Goal: Information Seeking & Learning: Learn about a topic

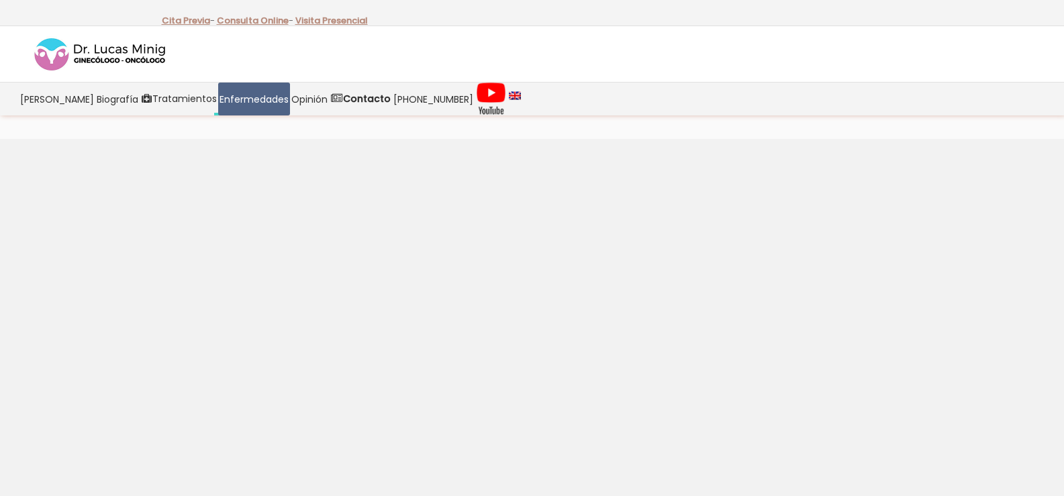
click at [768, 433] on rs-slides "Cuidamos de ti. Recuperación Tratamos la [MEDICAL_DATA] mediante una cirugía la…" at bounding box center [532, 367] width 1064 height 457
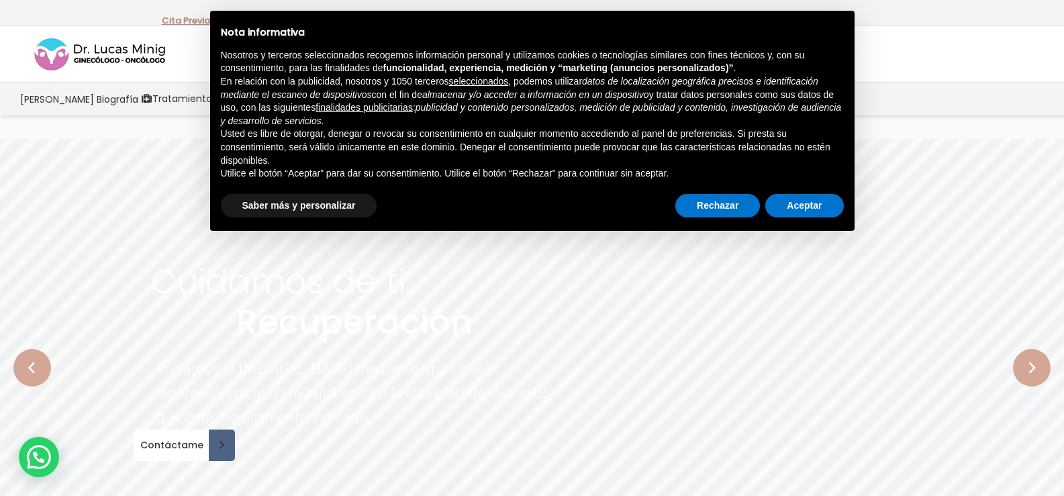
click at [848, 323] on rs-slide "Cuidamos de ti. Recuperación Tratamos la [MEDICAL_DATA] mediante una cirugía la…" at bounding box center [532, 367] width 1064 height 457
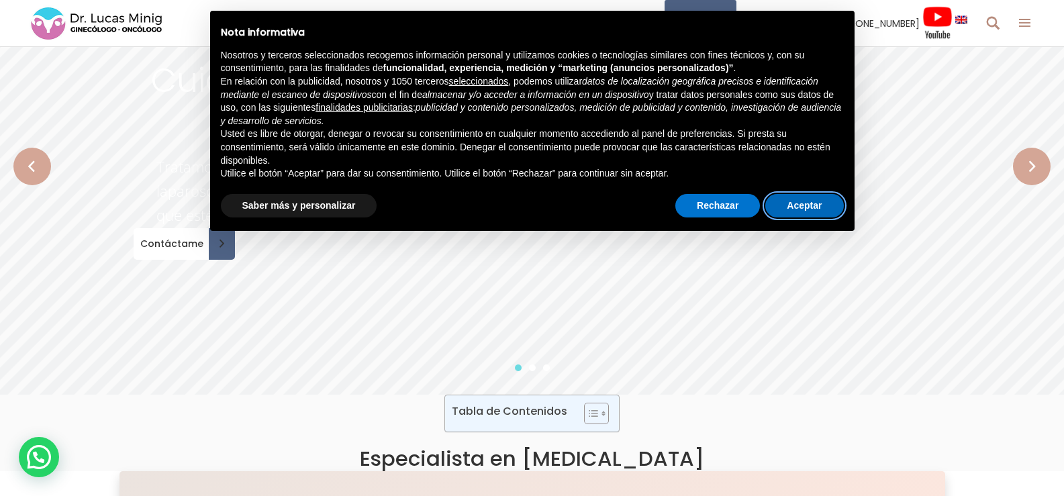
click at [797, 208] on button "Aceptar" at bounding box center [804, 206] width 78 height 24
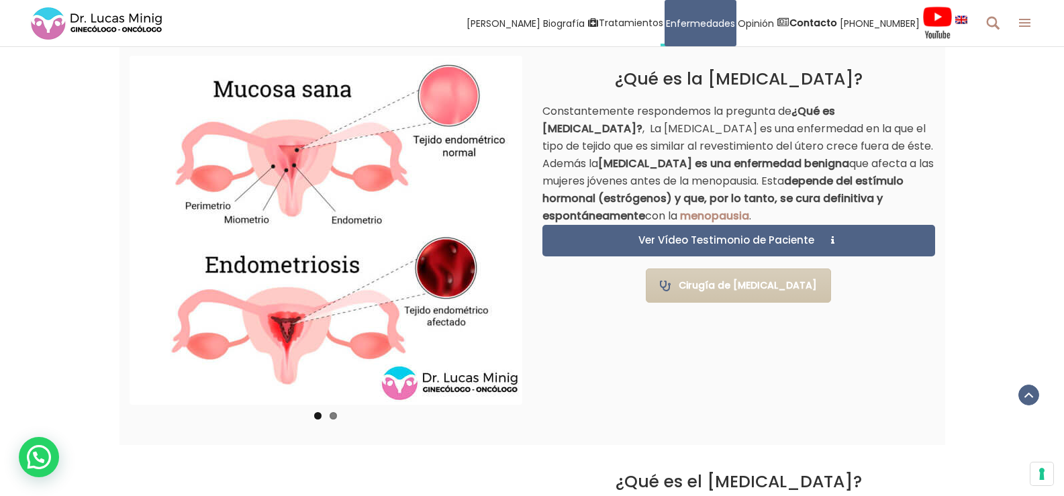
scroll to position [873, 0]
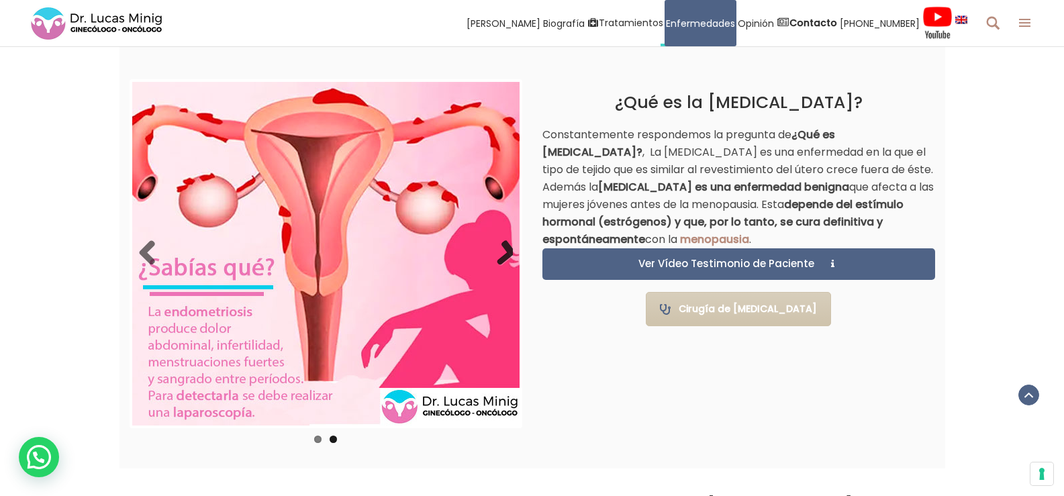
click at [504, 244] on link "Next" at bounding box center [499, 253] width 27 height 27
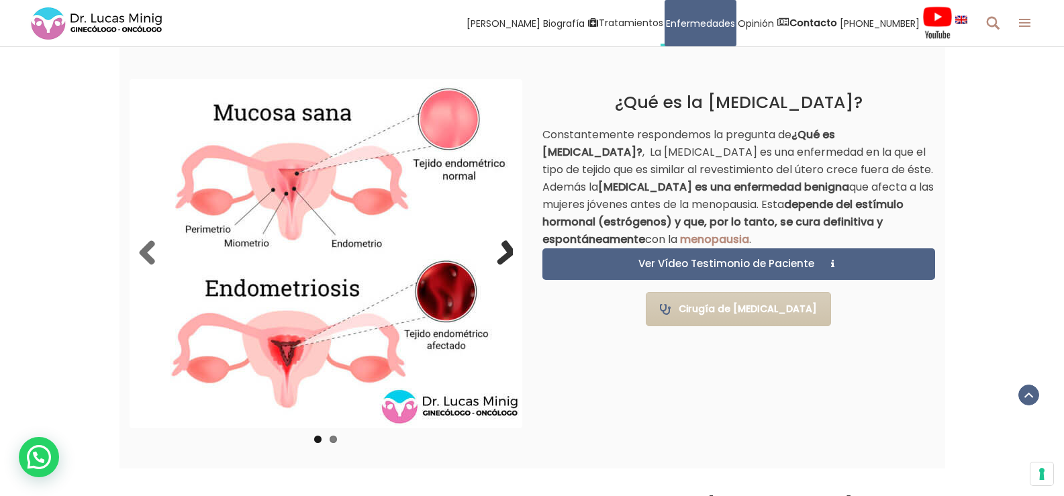
click at [504, 249] on link "Next" at bounding box center [499, 253] width 27 height 27
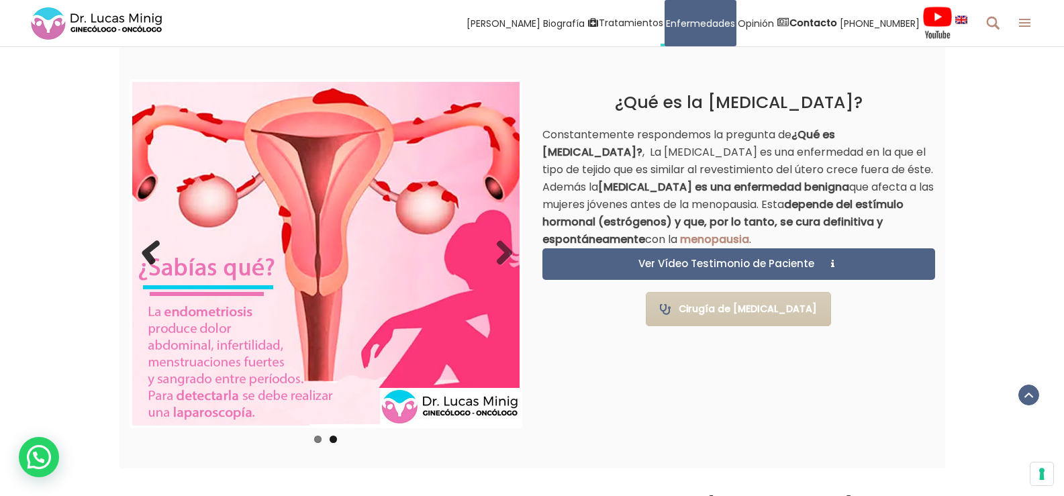
click at [153, 261] on link "Previous" at bounding box center [152, 253] width 27 height 27
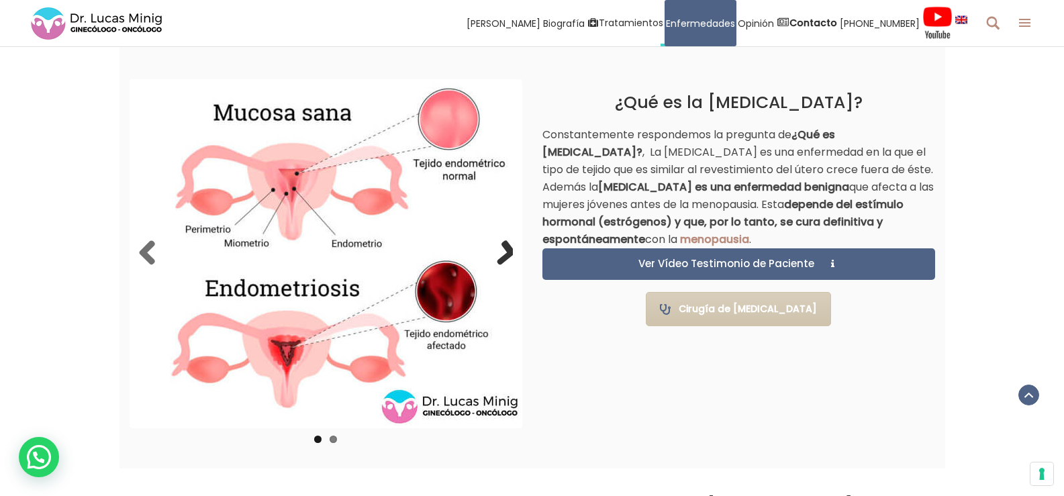
click at [510, 258] on link "Next" at bounding box center [499, 253] width 27 height 27
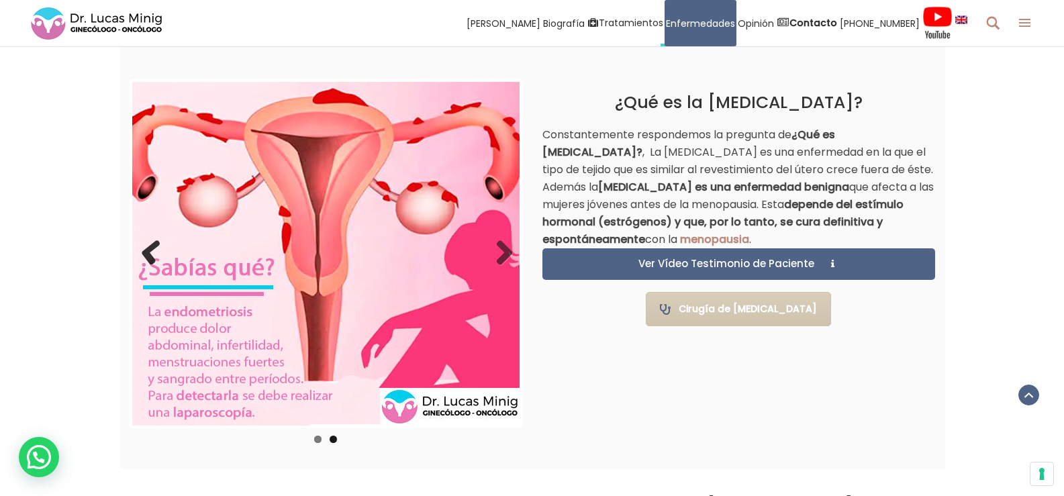
click at [150, 254] on link "Previous" at bounding box center [152, 253] width 27 height 27
